Goal: Transaction & Acquisition: Purchase product/service

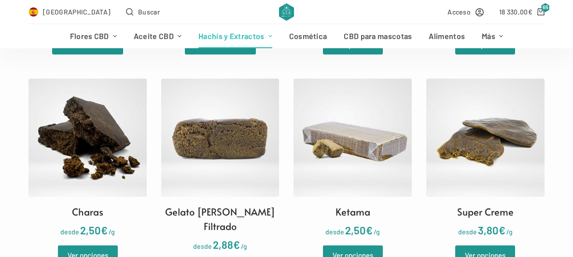
scroll to position [486, 0]
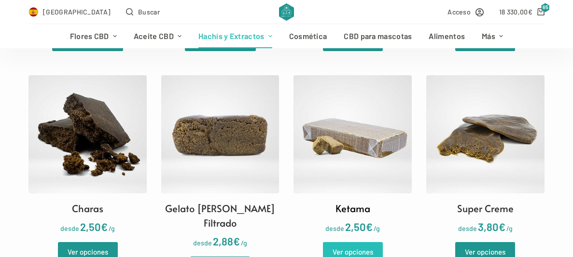
click at [349, 245] on link "Ver opciones" at bounding box center [353, 251] width 60 height 19
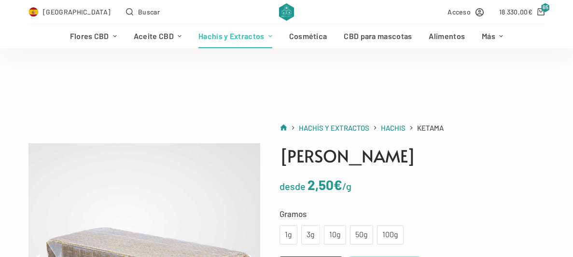
scroll to position [90, 0]
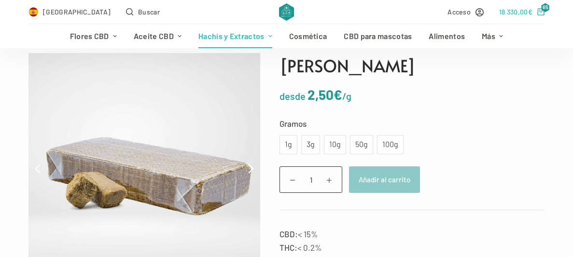
click at [544, 10] on span "65" at bounding box center [545, 7] width 9 height 9
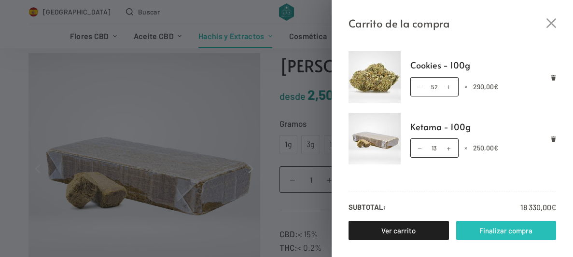
click at [518, 232] on link "Finalizar compra" at bounding box center [506, 230] width 100 height 19
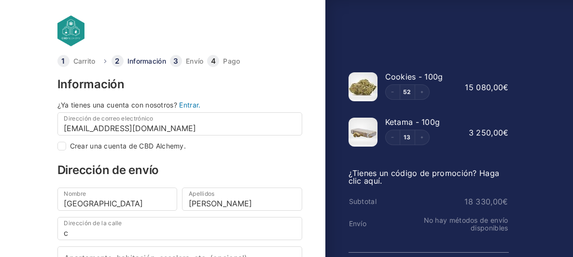
select select "TF"
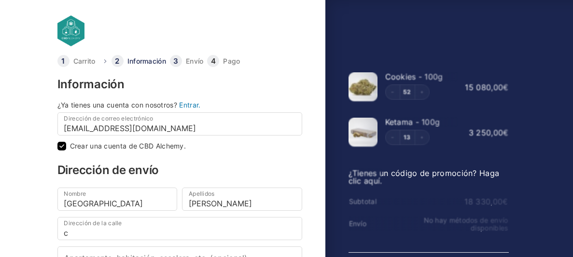
checkbox input "true"
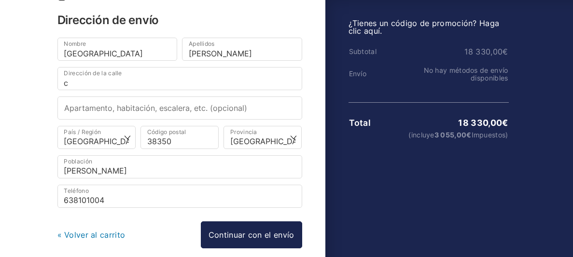
scroll to position [194, 0]
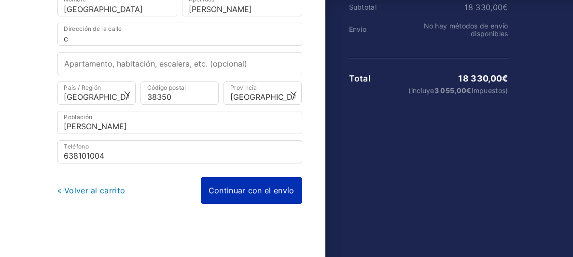
click at [248, 196] on link "Continuar con el envío" at bounding box center [251, 190] width 101 height 27
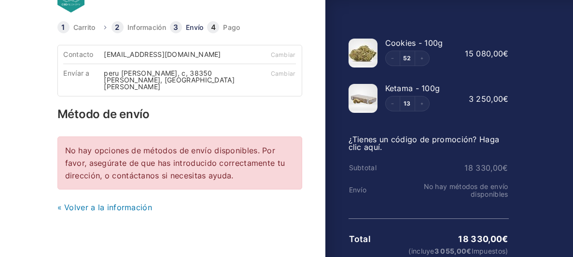
click at [71, 203] on link "« Volver a la información" at bounding box center [104, 208] width 95 height 10
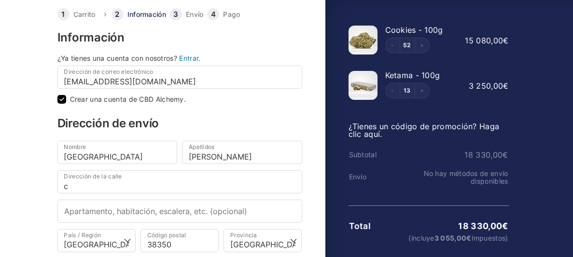
scroll to position [46, 0]
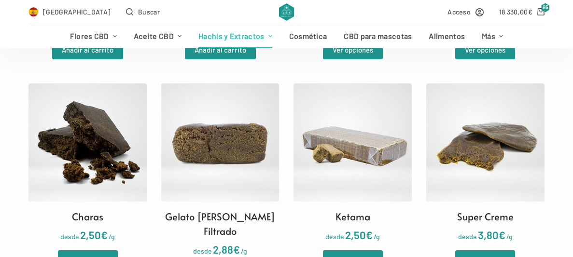
scroll to position [477, 0]
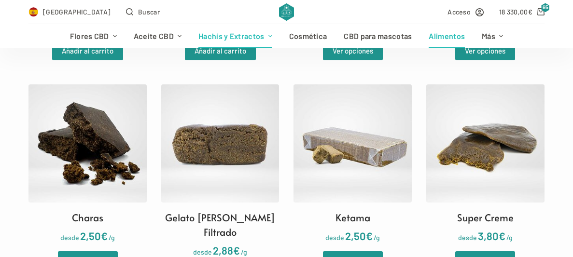
click at [429, 32] on link "Alimentos" at bounding box center [446, 36] width 53 height 24
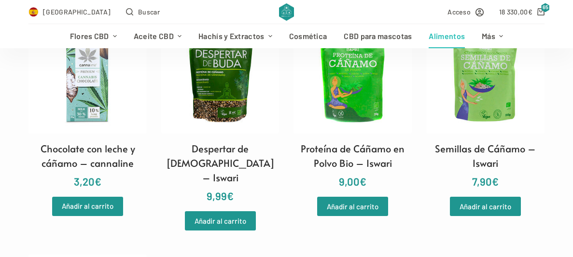
scroll to position [786, 0]
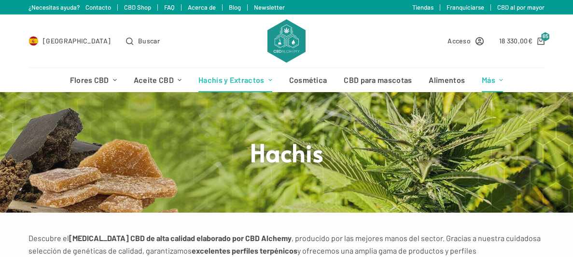
click at [498, 73] on link "Más" at bounding box center [492, 80] width 38 height 24
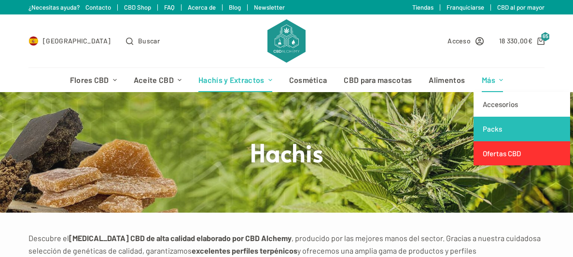
click at [530, 128] on link "Packs" at bounding box center [521, 129] width 96 height 25
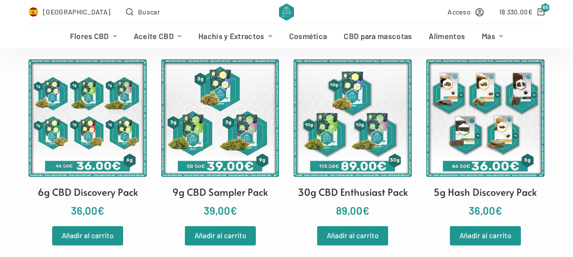
scroll to position [205, 0]
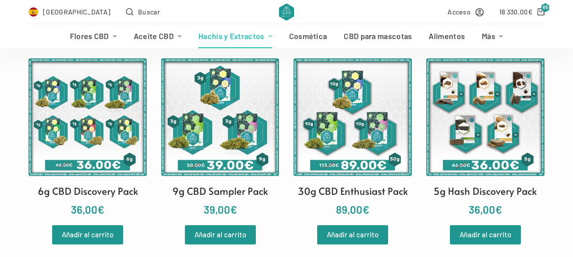
click at [243, 25] on link "Hachís y Extractos" at bounding box center [235, 36] width 91 height 24
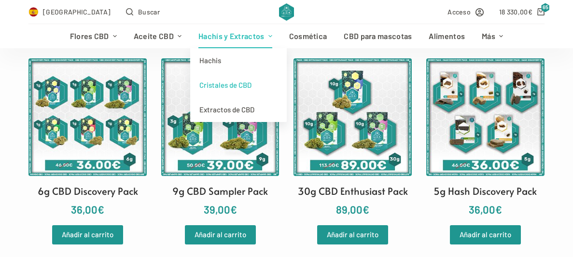
click at [264, 89] on link "Cristales de CBD" at bounding box center [238, 85] width 96 height 25
click at [253, 35] on link "Hachís y Extractos" at bounding box center [235, 36] width 91 height 24
click at [266, 112] on link "Extractos de CBD" at bounding box center [238, 109] width 96 height 25
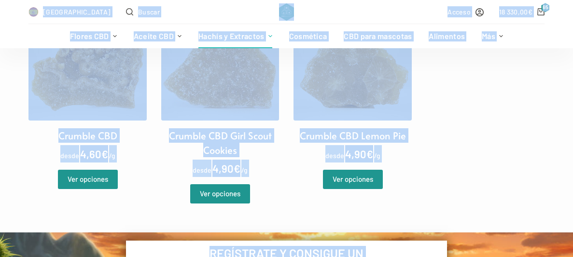
scroll to position [340, 0]
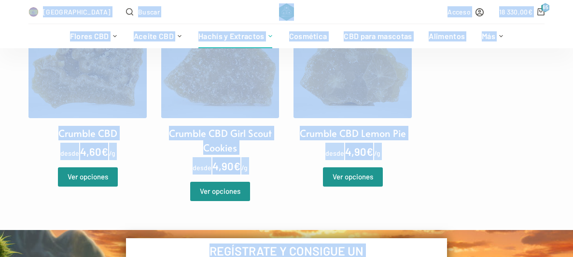
click at [448, 88] on ul "Crumble CBD desde 4,60 € /g Ver opciones Crumble CBD Girl Scout Cookies desde 4…" at bounding box center [285, 100] width 515 height 201
click at [268, 25] on link "Hachís y Extractos" at bounding box center [235, 36] width 91 height 24
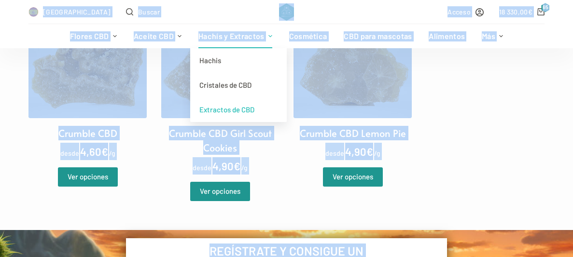
click at [258, 13] on div "España Buscar" at bounding box center [151, 12] width 246 height 24
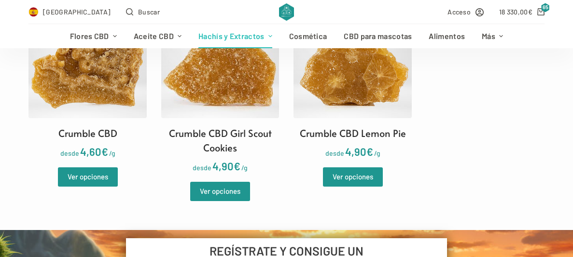
click at [240, 30] on link "Hachís y Extractos" at bounding box center [235, 36] width 91 height 24
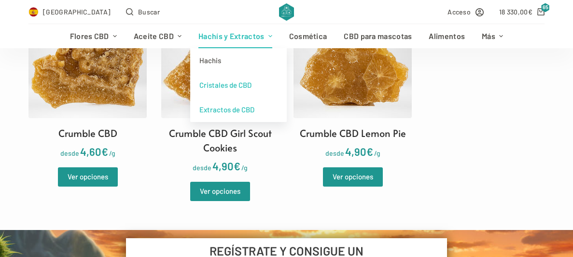
click at [229, 77] on link "Cristales de CBD" at bounding box center [238, 85] width 96 height 25
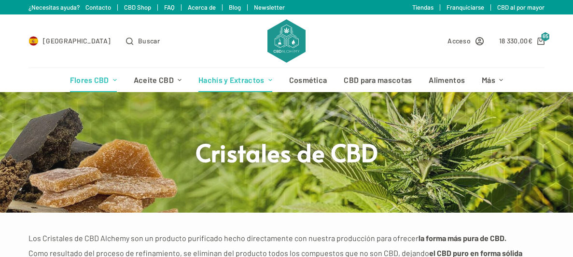
click at [81, 83] on link "Flores CBD" at bounding box center [93, 80] width 64 height 24
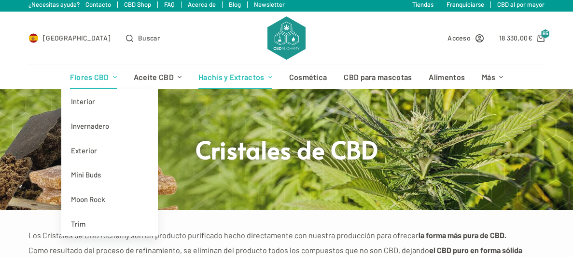
scroll to position [10, 0]
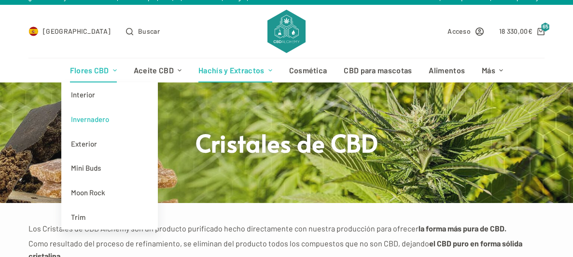
click at [88, 121] on link "Invernadero" at bounding box center [109, 119] width 96 height 25
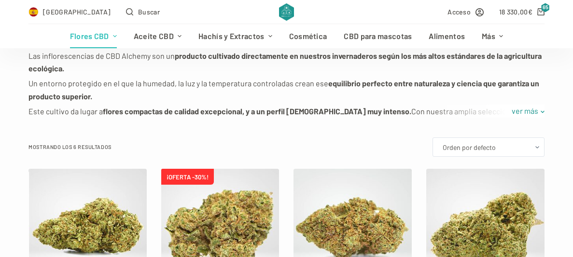
scroll to position [169, 0]
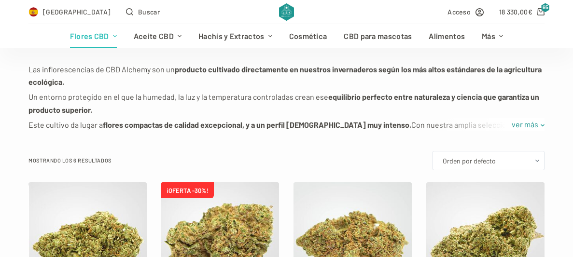
click at [81, 42] on link "Flores CBD" at bounding box center [93, 36] width 64 height 24
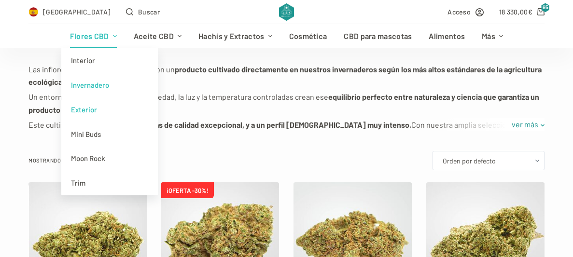
click at [80, 101] on link "Exterior" at bounding box center [109, 109] width 96 height 25
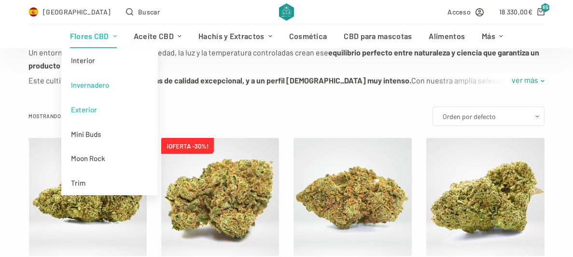
scroll to position [215, 0]
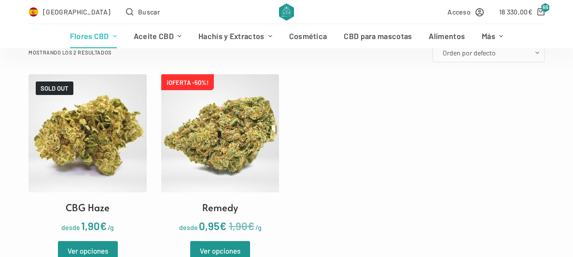
scroll to position [290, 0]
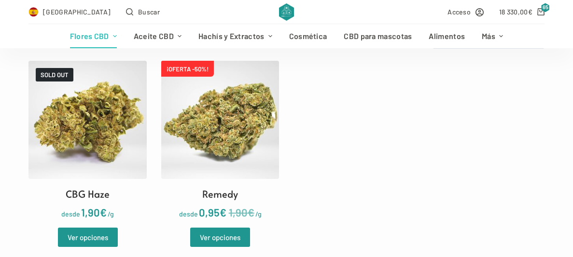
click at [90, 43] on link "Flores CBD" at bounding box center [93, 36] width 64 height 24
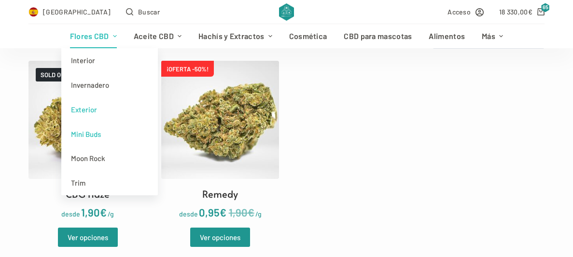
click at [81, 132] on link "Mini Buds" at bounding box center [109, 134] width 96 height 25
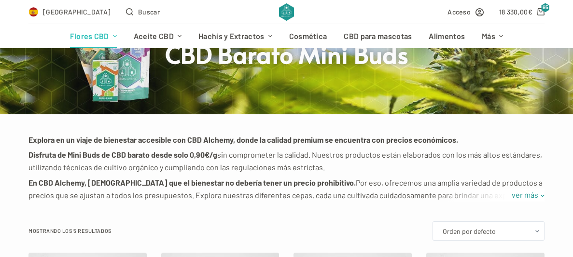
scroll to position [97, 0]
